Goal: Information Seeking & Learning: Find specific fact

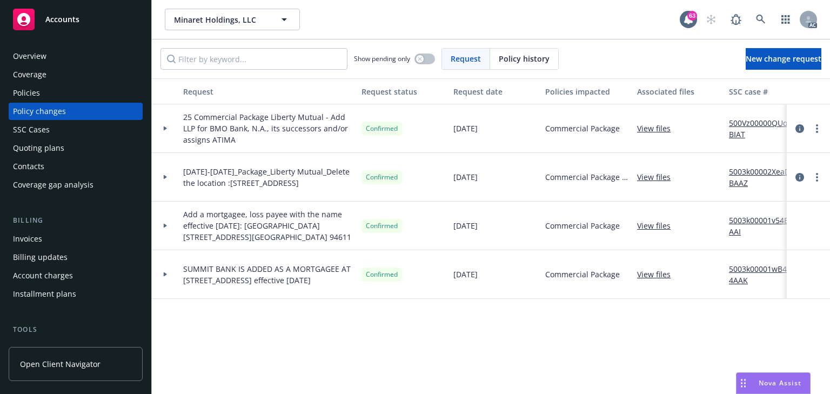
scroll to position [216, 0]
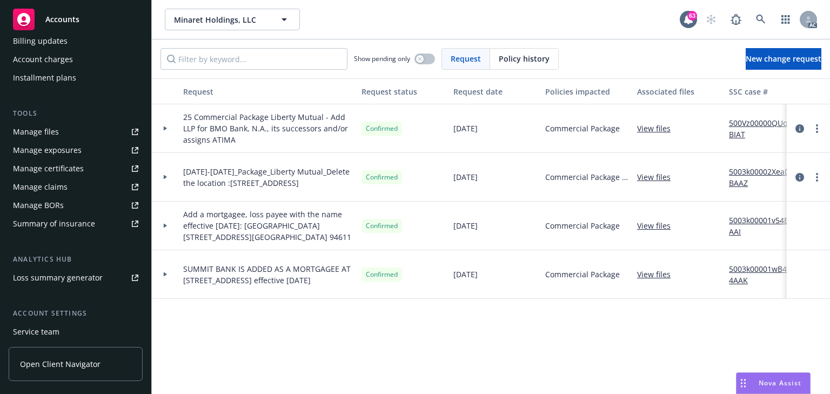
click at [166, 130] on icon at bounding box center [165, 128] width 4 height 4
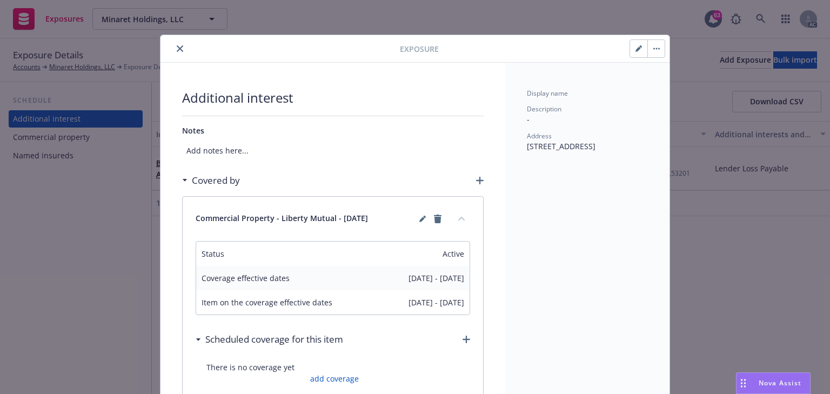
click at [178, 48] on icon "close" at bounding box center [180, 48] width 6 height 6
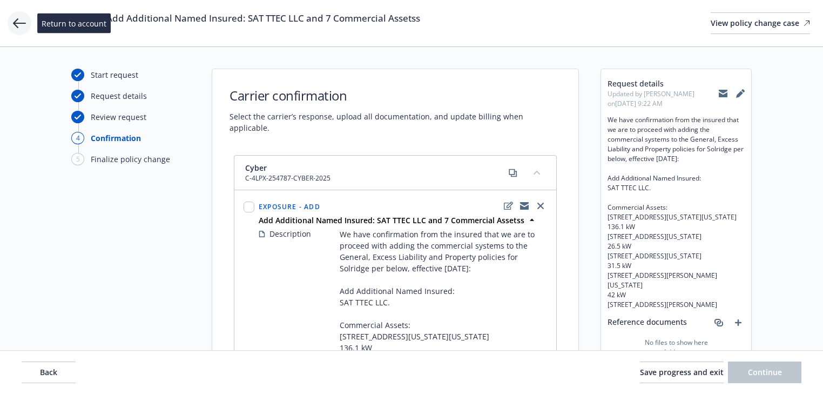
click at [17, 22] on icon at bounding box center [19, 23] width 13 height 13
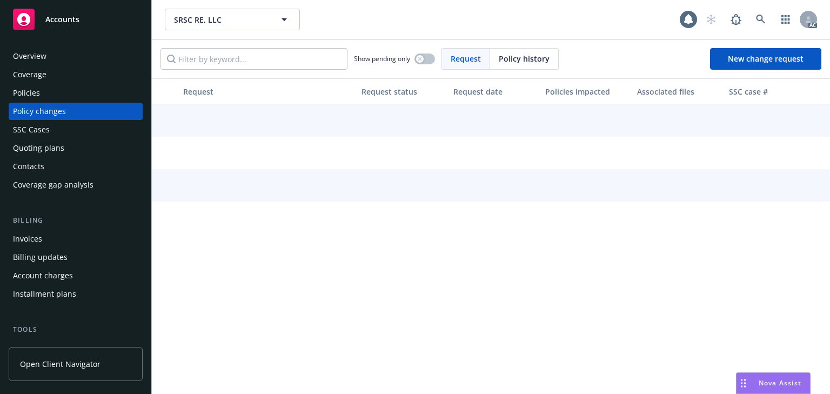
click at [55, 90] on div "Policies" at bounding box center [75, 92] width 125 height 17
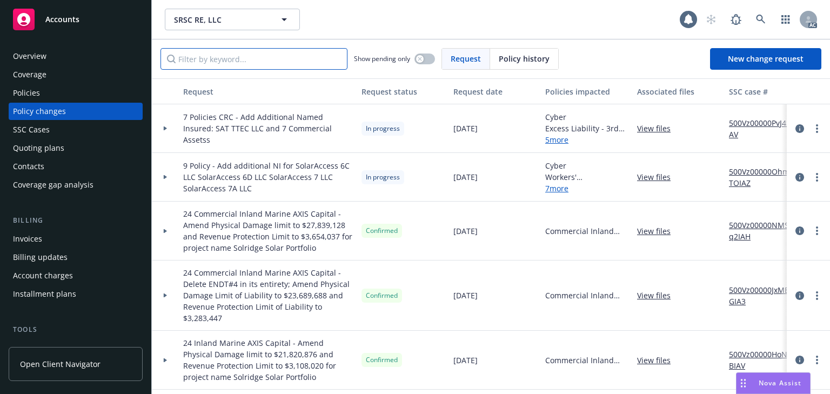
click at [245, 60] on input "Filter by keyword..." at bounding box center [253, 59] width 187 height 22
type input "crc"
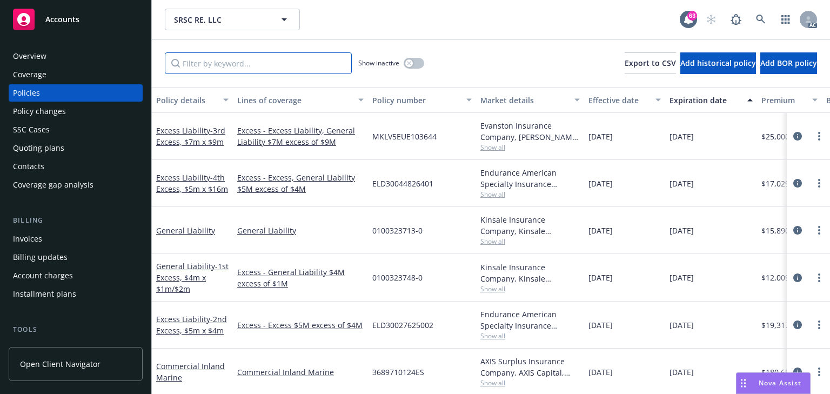
click at [225, 67] on input "Filter by keyword..." at bounding box center [258, 63] width 187 height 22
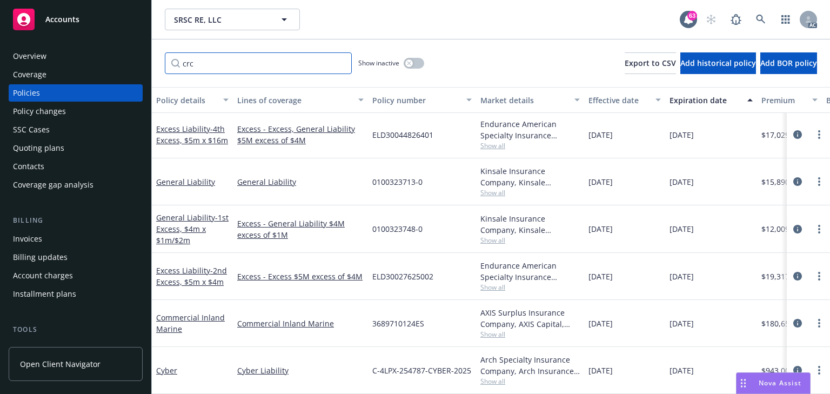
scroll to position [54, 0]
type input "crc"
click at [793, 272] on icon "circleInformation" at bounding box center [797, 276] width 9 height 9
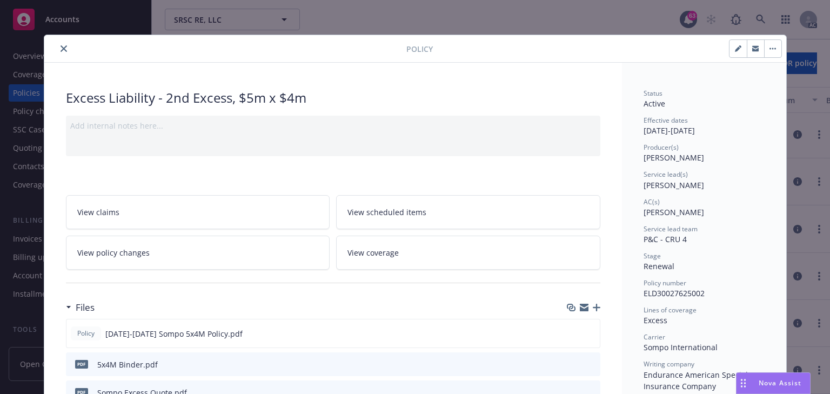
scroll to position [32, 0]
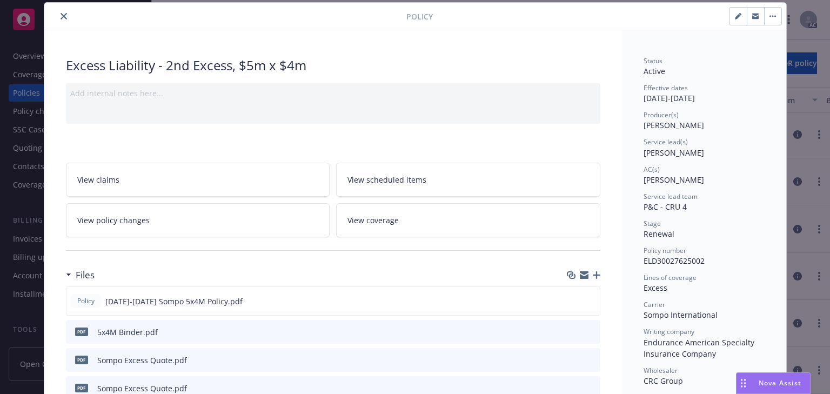
copy span "Charlotte Arnold"
drag, startPoint x: 637, startPoint y: 156, endPoint x: 696, endPoint y: 155, distance: 58.9
